Goal: Complete application form

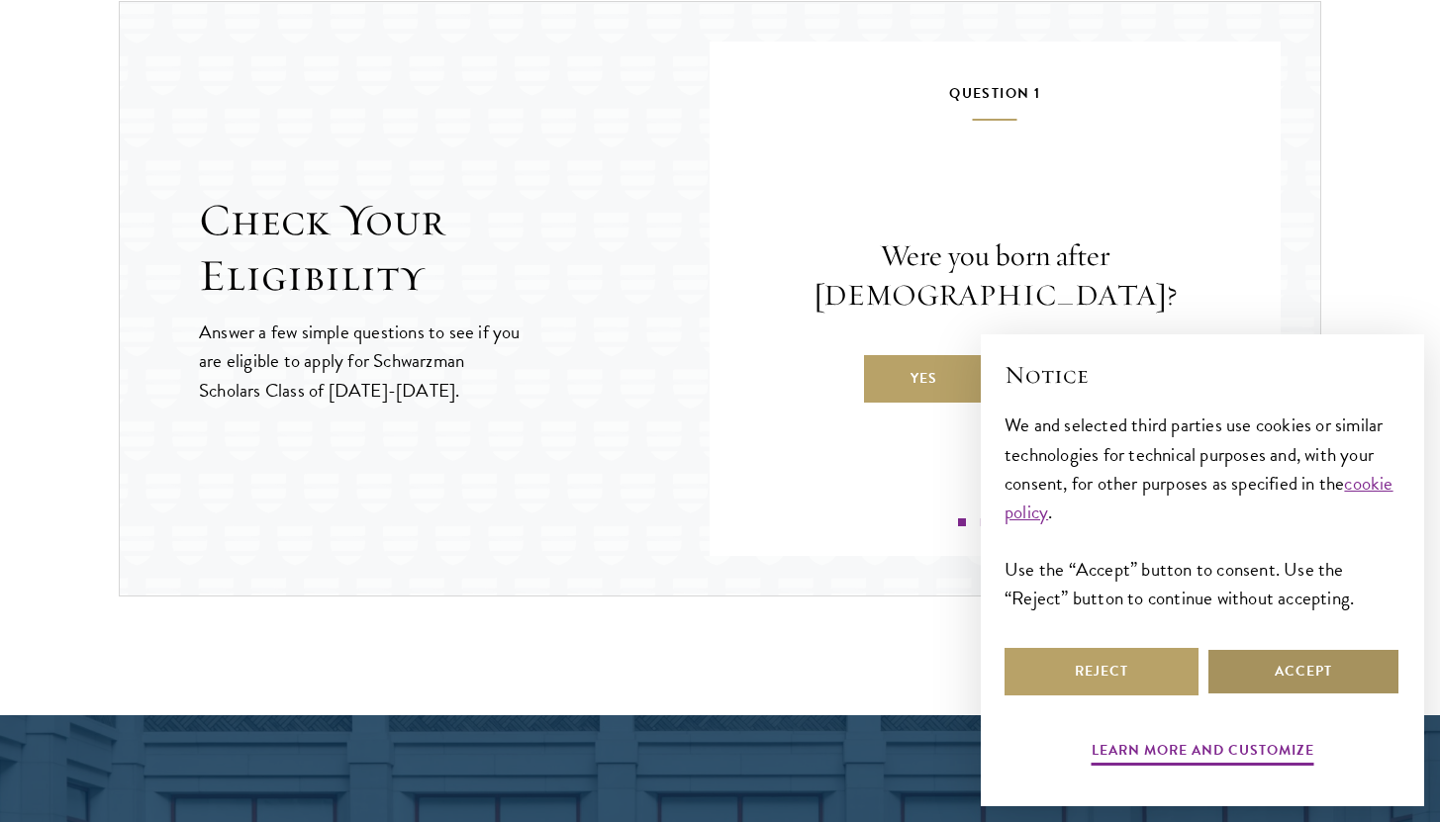
click at [1294, 673] on button "Accept" at bounding box center [1303, 672] width 194 height 48
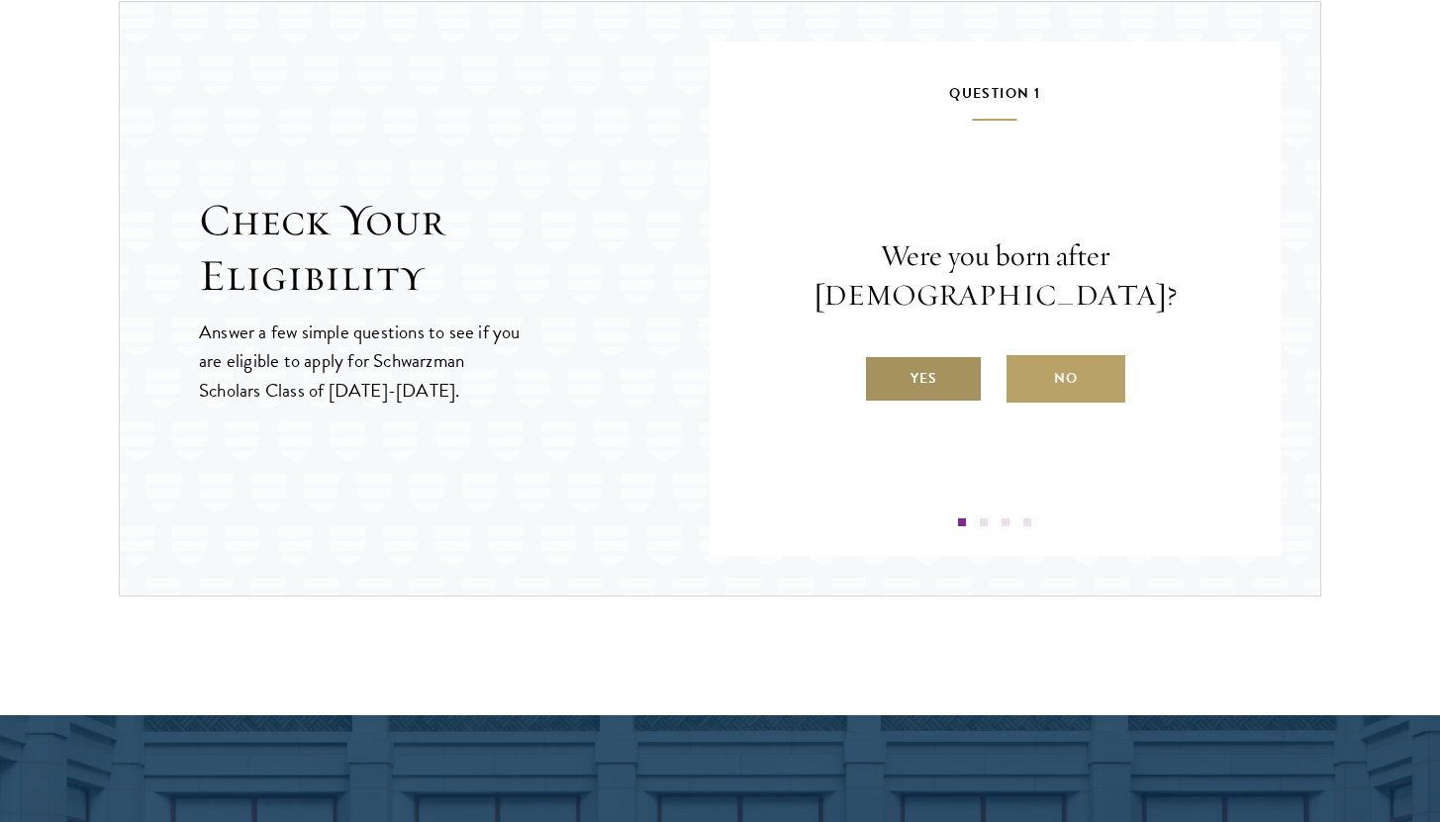
click at [949, 355] on label "Yes" at bounding box center [923, 379] width 119 height 48
click at [882, 357] on input "Yes" at bounding box center [873, 366] width 18 height 18
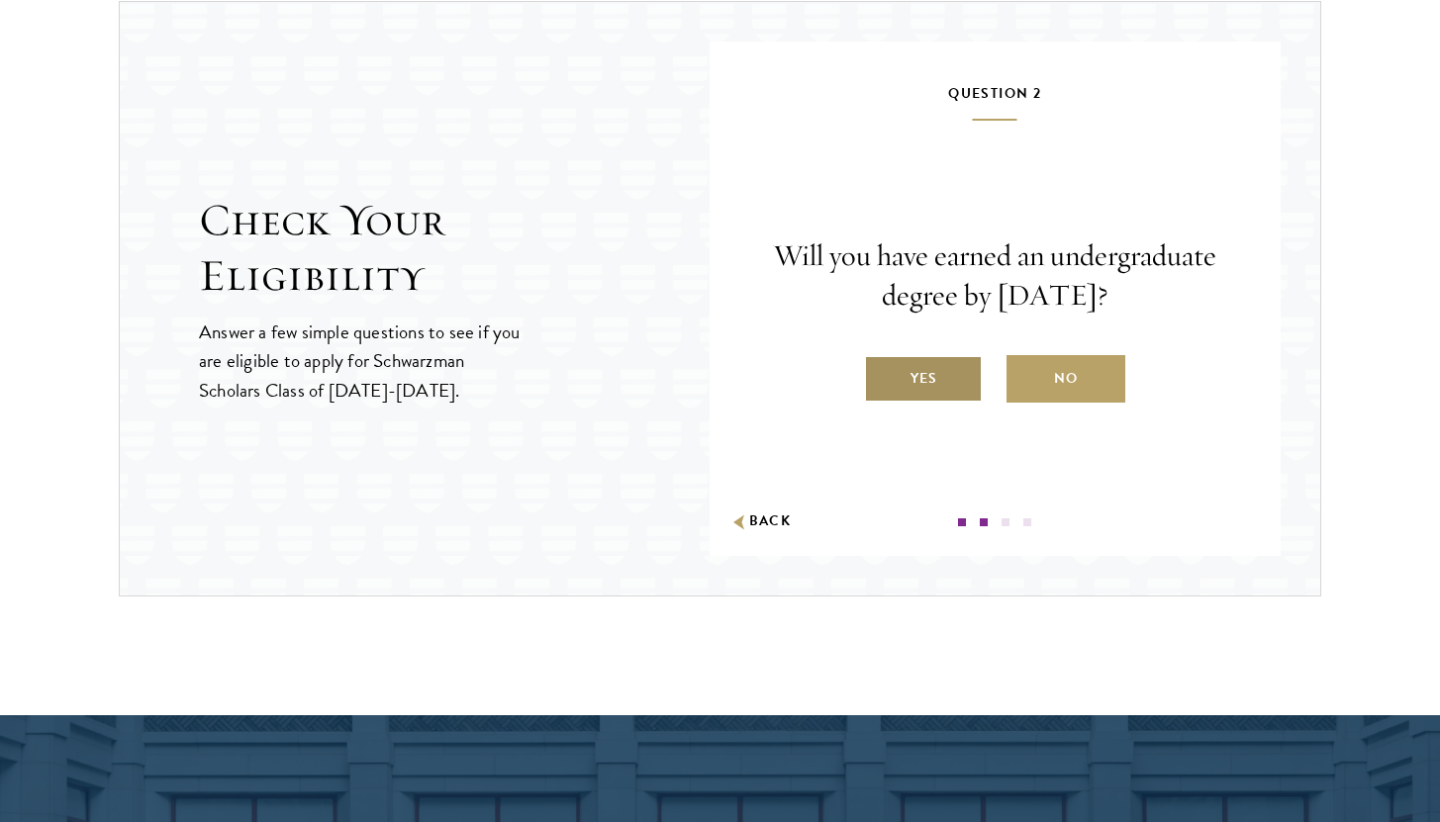
click at [945, 385] on label "Yes" at bounding box center [923, 379] width 119 height 48
click at [882, 375] on input "Yes" at bounding box center [873, 366] width 18 height 18
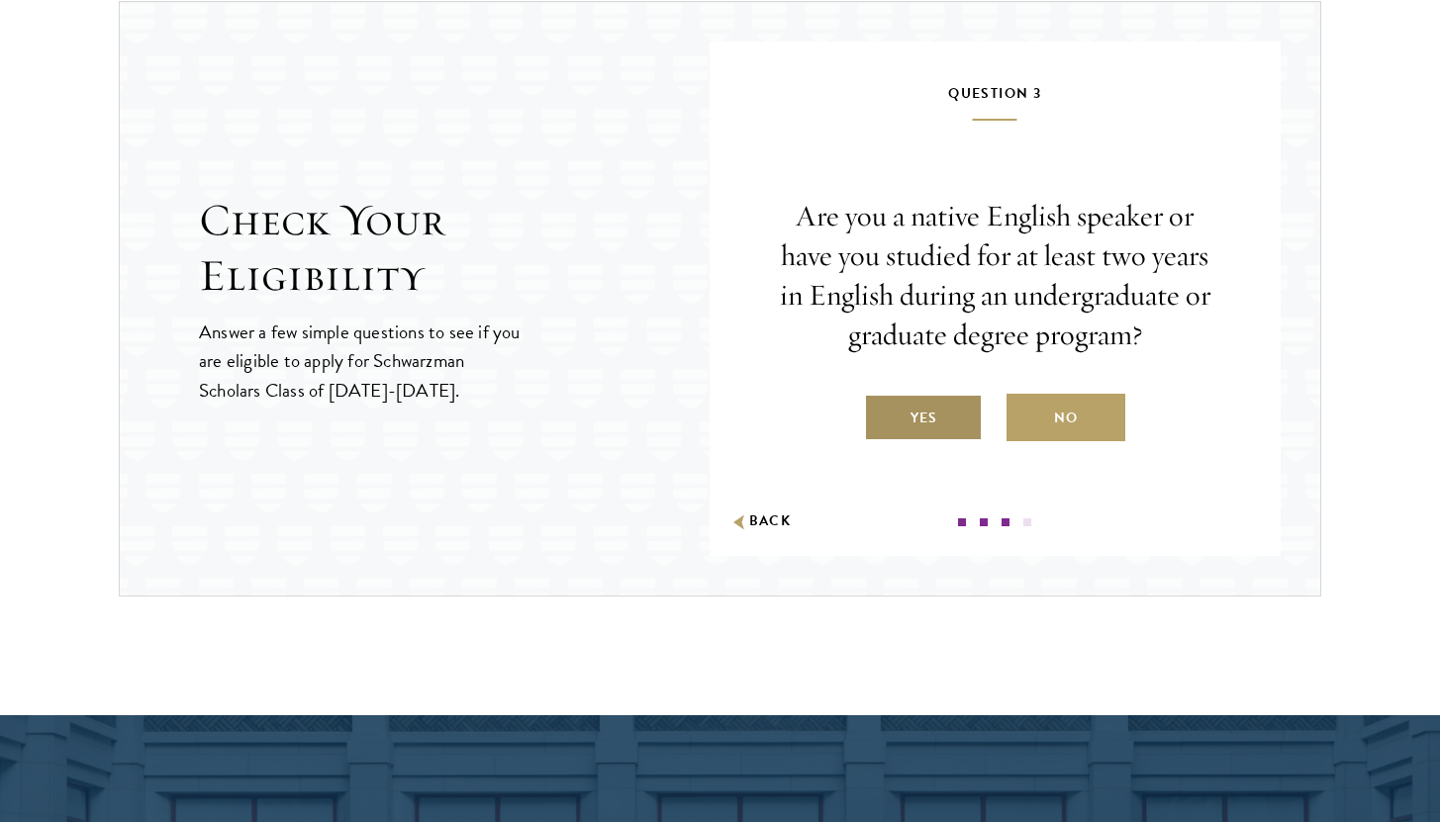
click at [953, 417] on label "Yes" at bounding box center [923, 418] width 119 height 48
click at [882, 415] on input "Yes" at bounding box center [873, 406] width 18 height 18
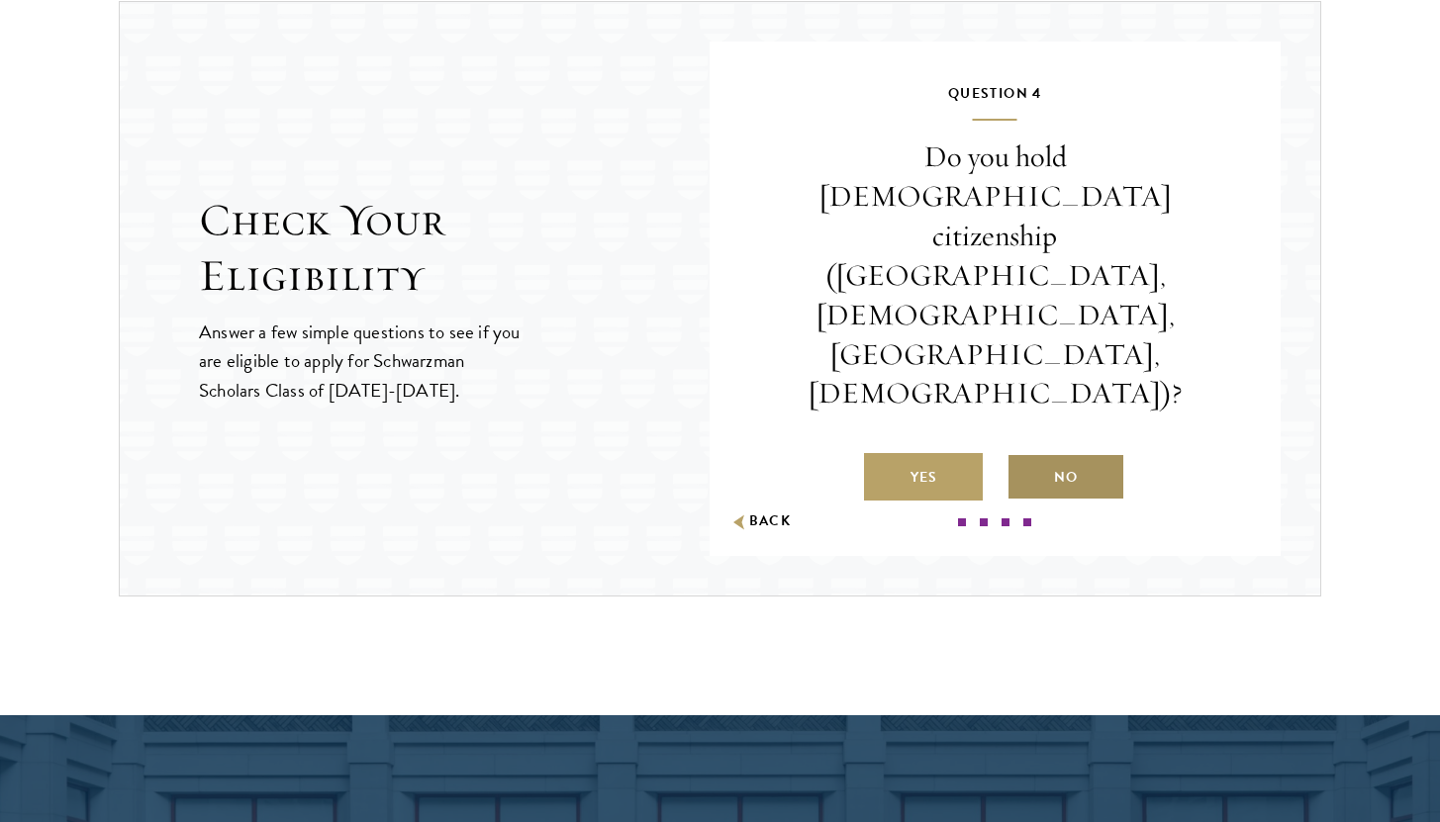
click at [1051, 453] on label "No" at bounding box center [1066, 477] width 119 height 48
click at [1024, 456] on input "No" at bounding box center [1016, 465] width 18 height 18
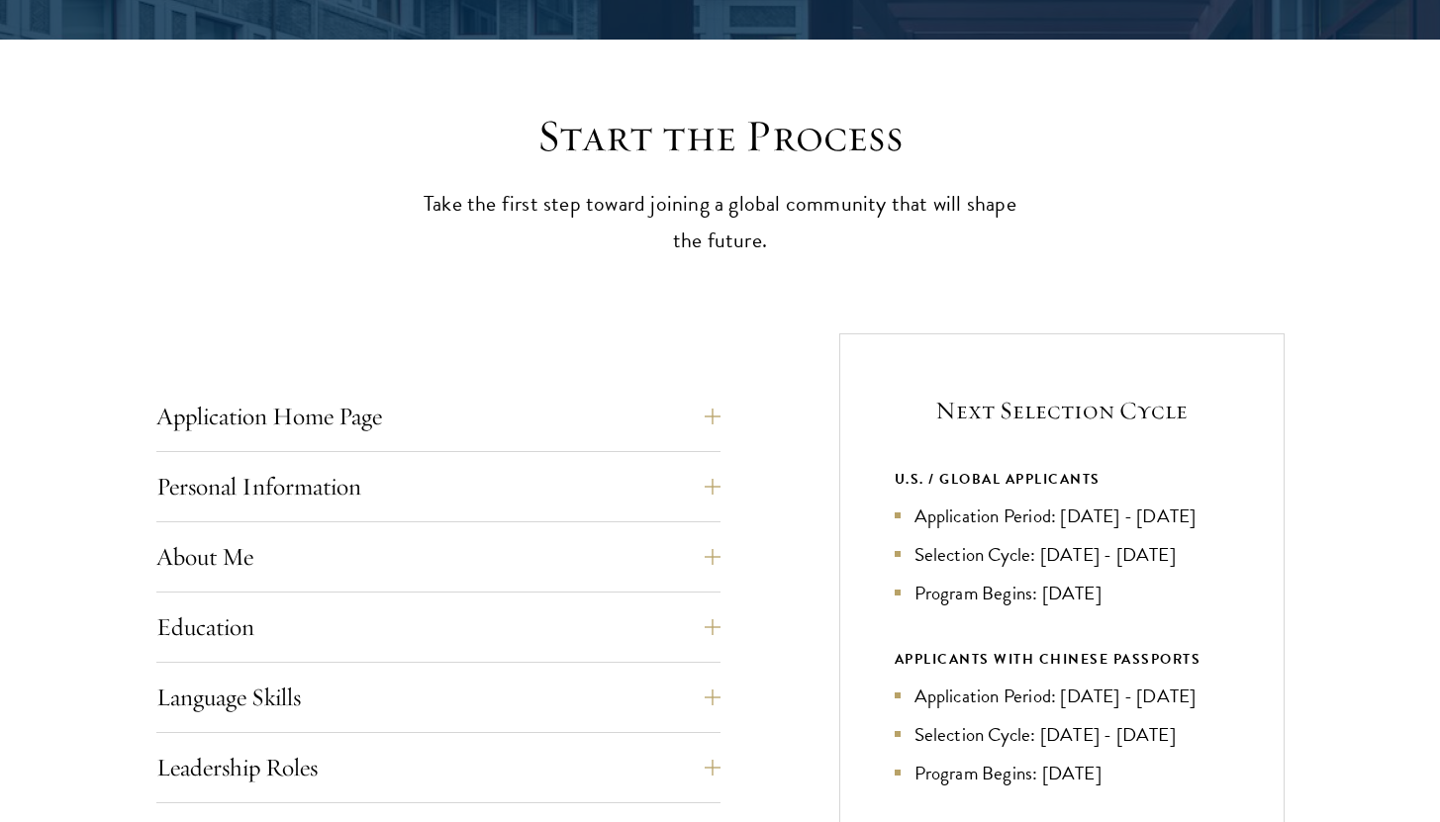
scroll to position [473, 0]
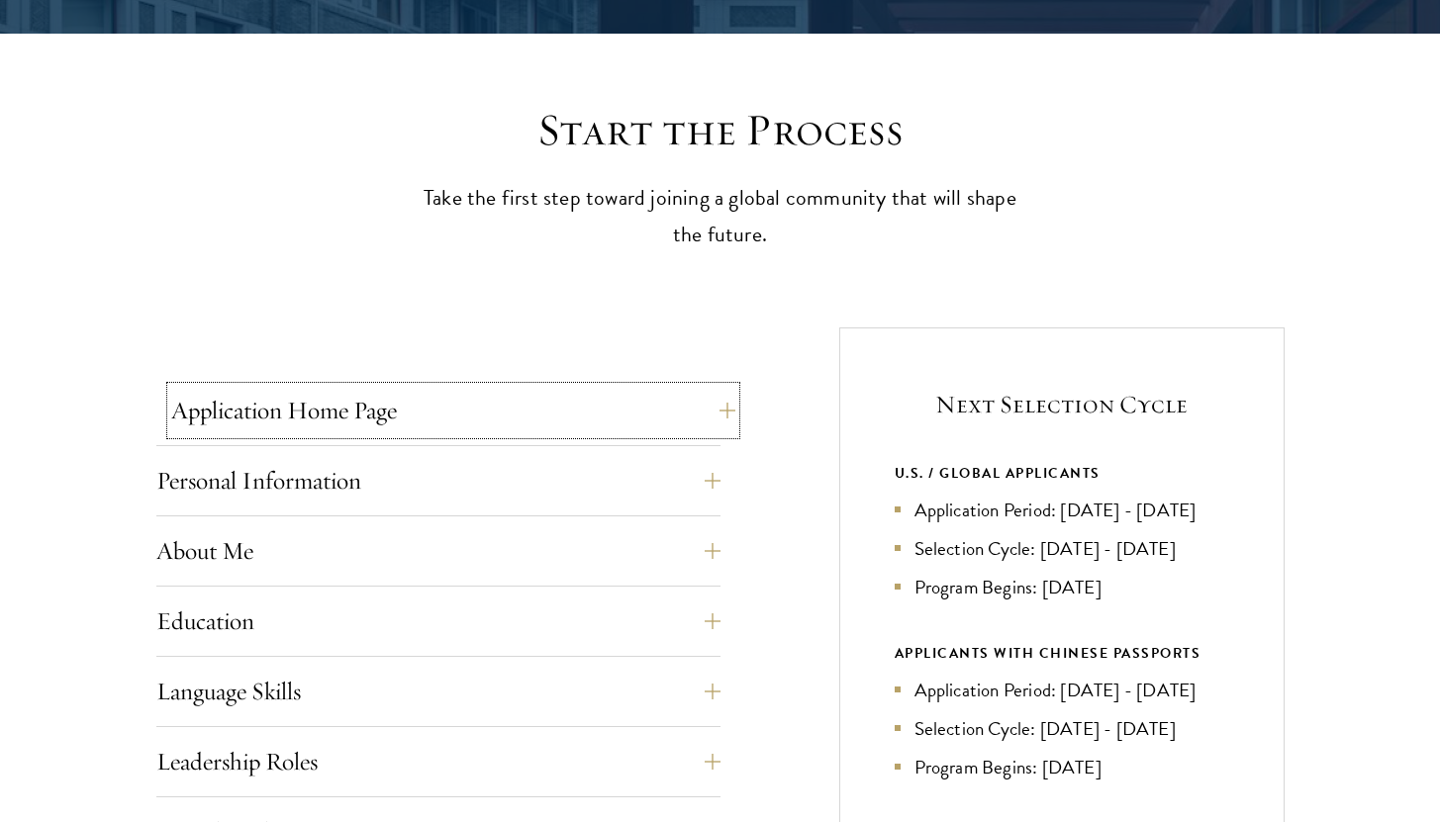
click at [341, 394] on button "Application Home Page" at bounding box center [453, 411] width 564 height 48
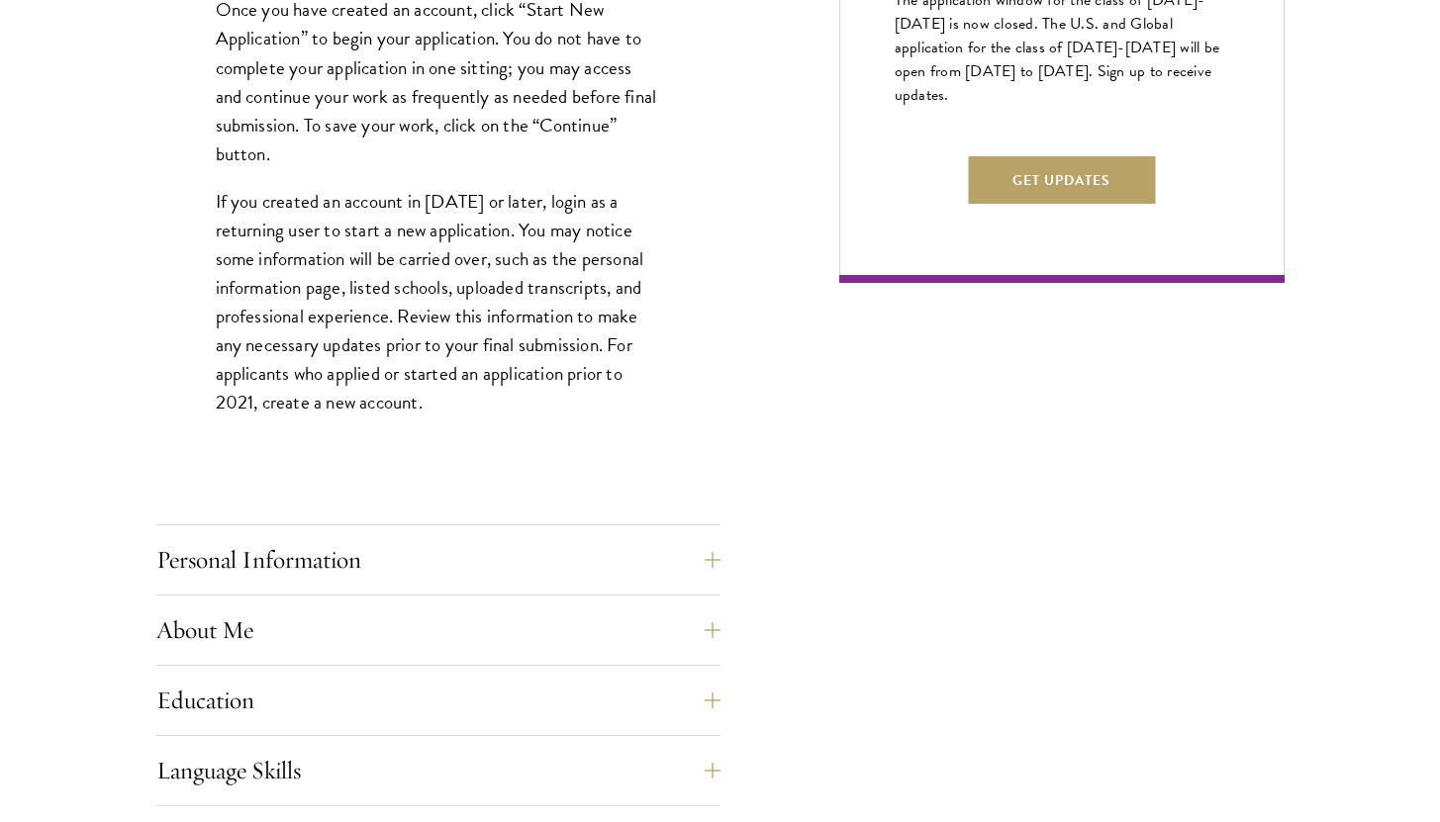
scroll to position [1307, 0]
click at [308, 554] on button "Personal Information" at bounding box center [453, 559] width 564 height 48
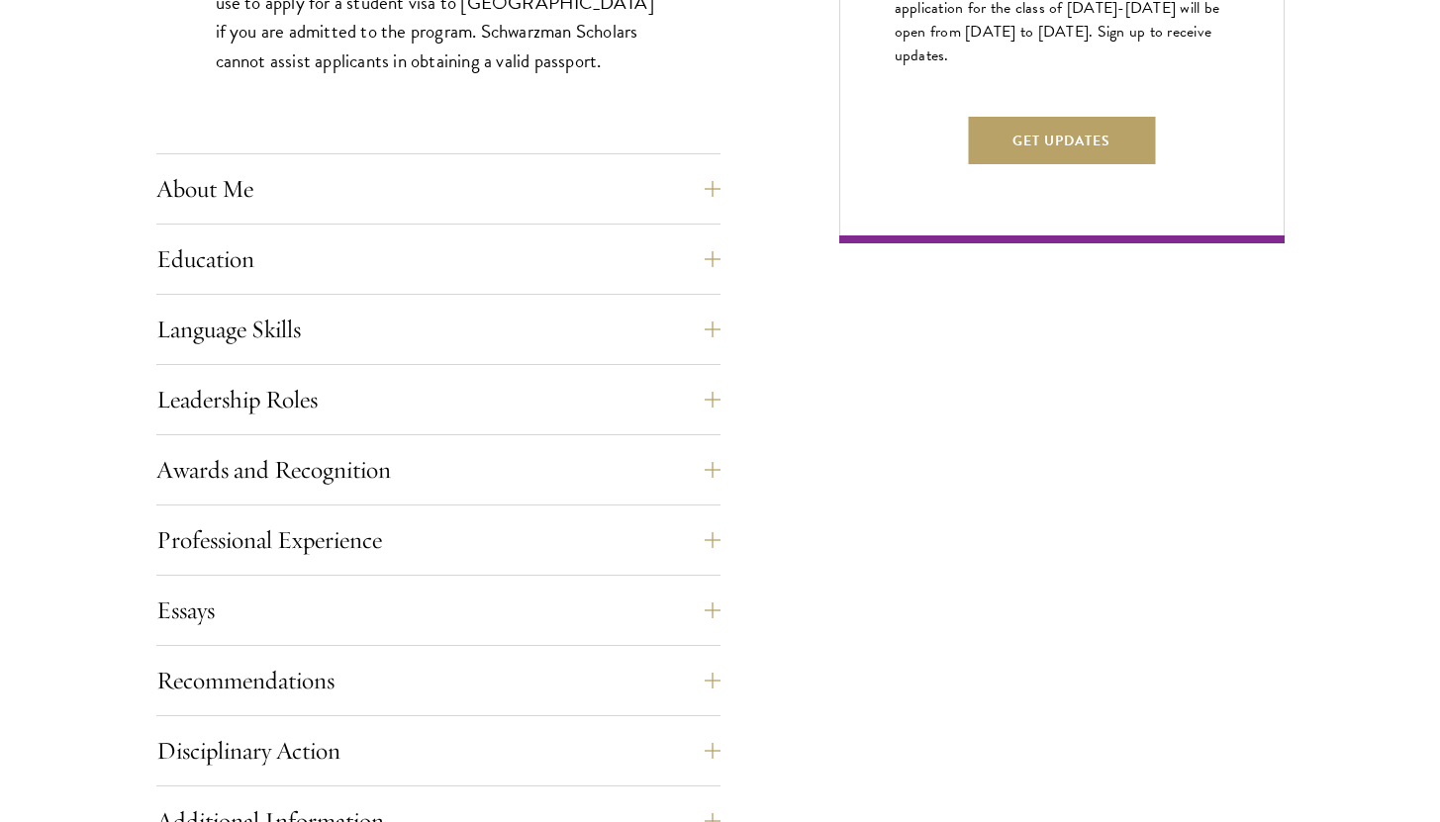
scroll to position [1363, 0]
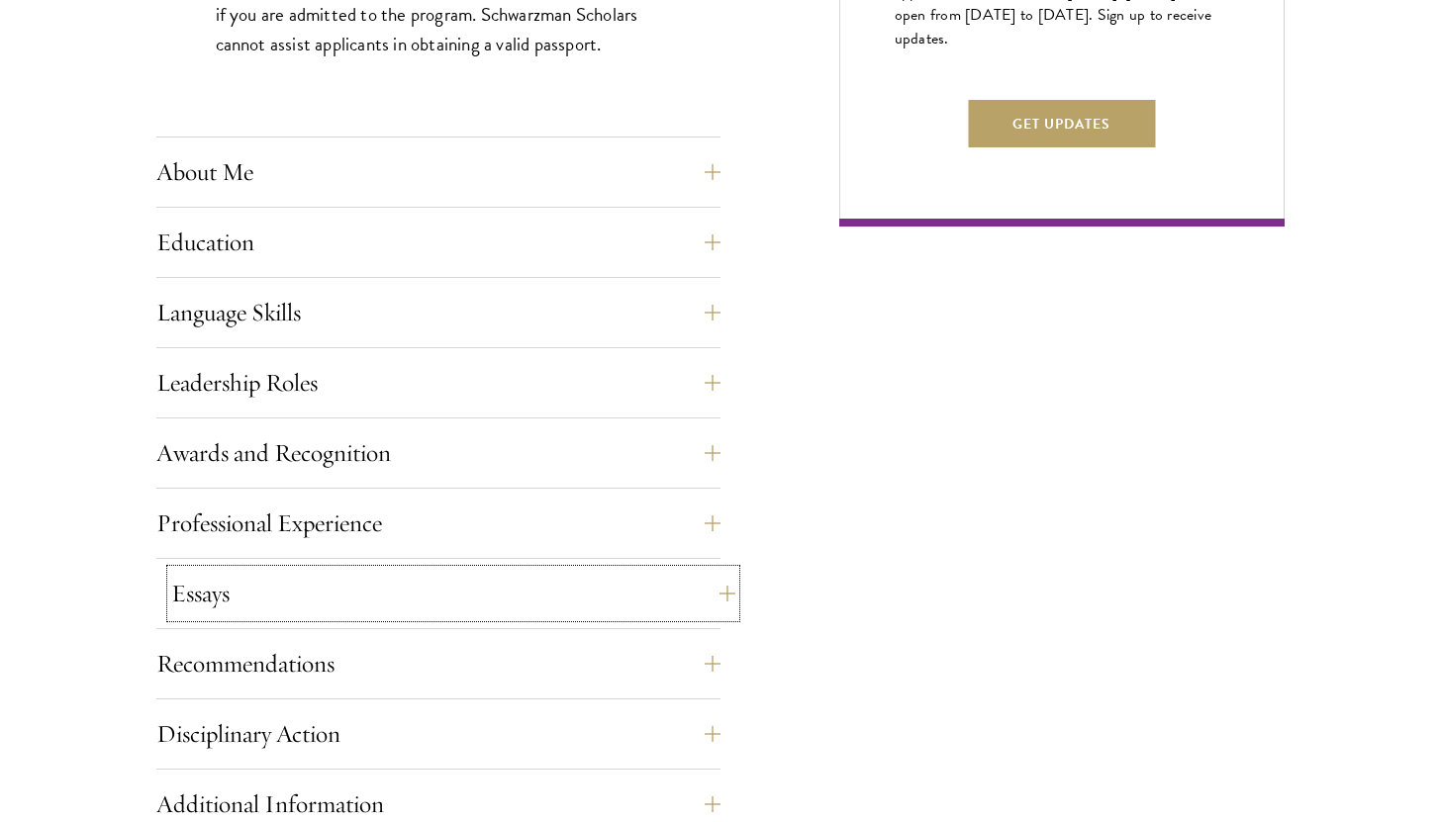
click at [289, 590] on button "Essays" at bounding box center [453, 594] width 564 height 48
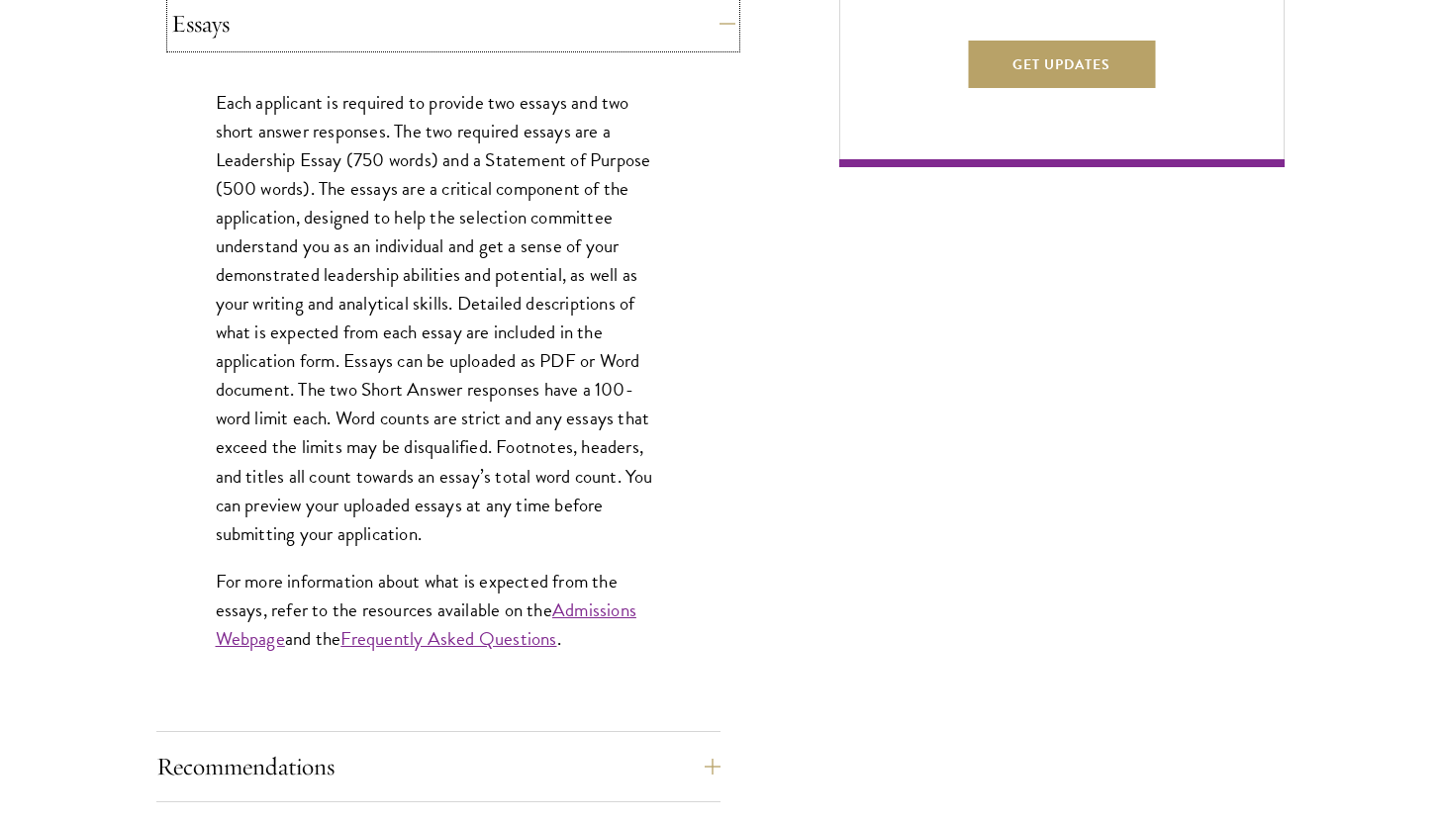
scroll to position [1423, 0]
